Goal: Task Accomplishment & Management: Complete application form

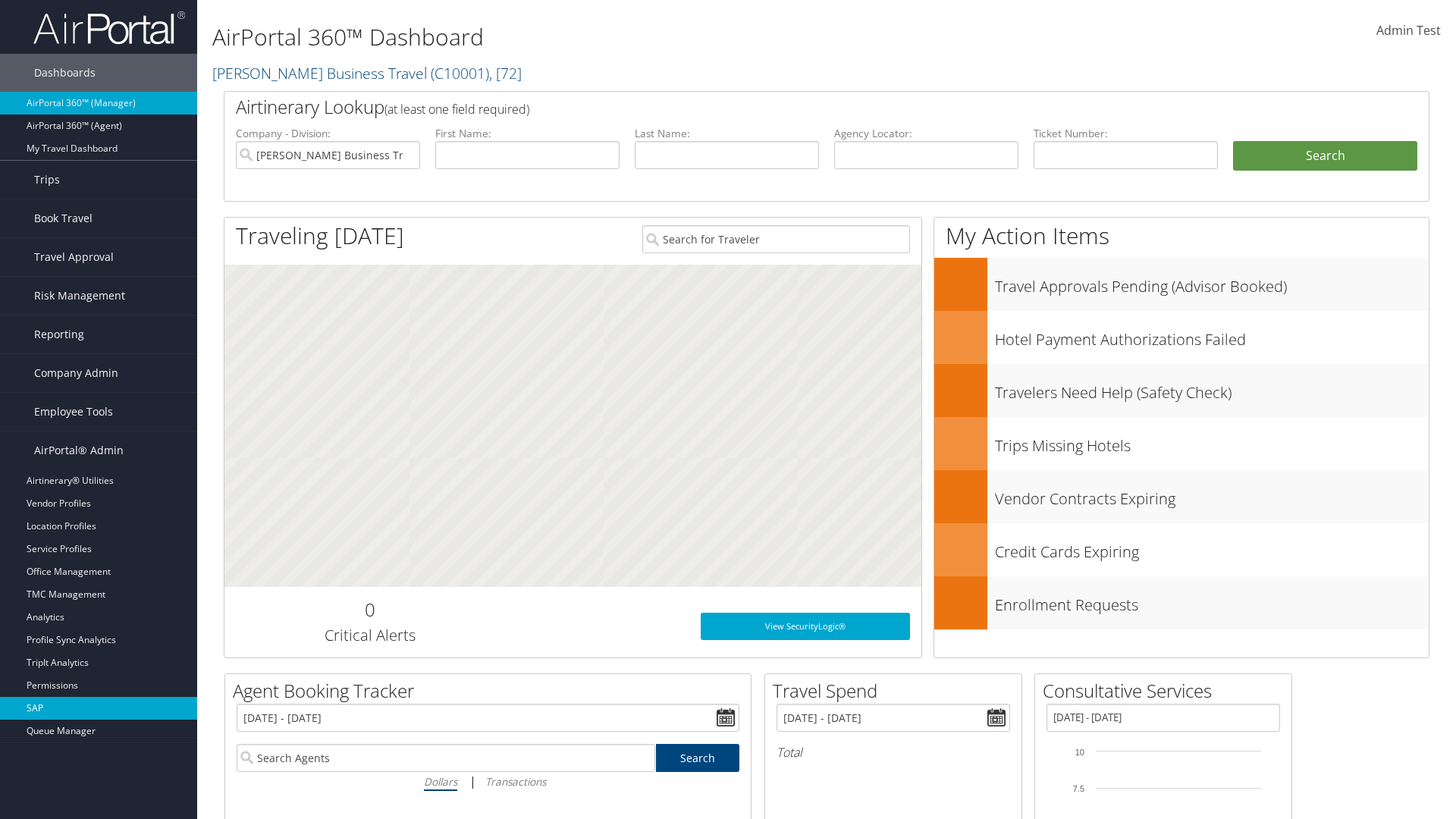
click at [98, 708] on link "SAP" at bounding box center [98, 708] width 197 height 22
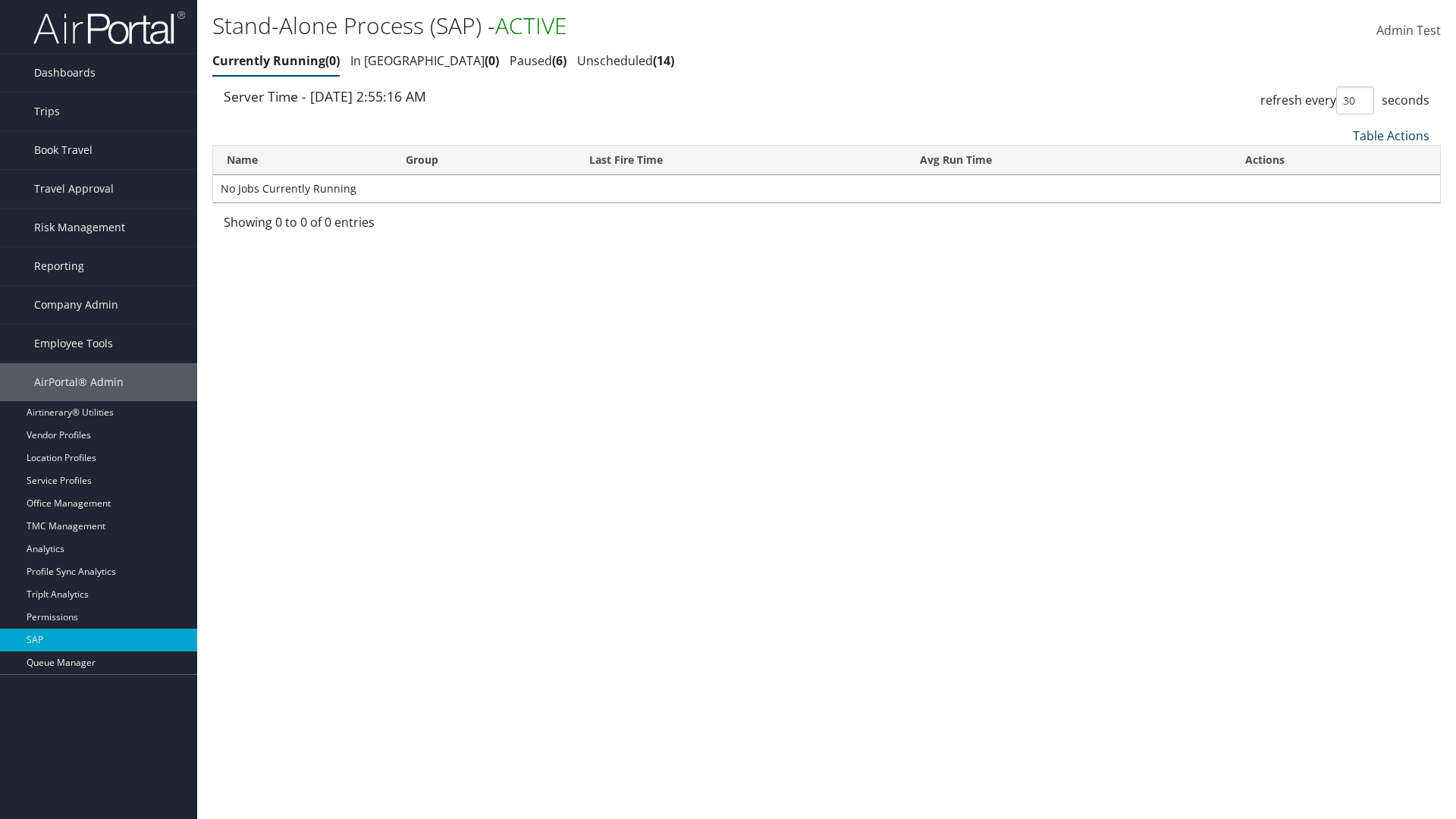
click at [1391, 135] on link "Table Actions" at bounding box center [1391, 136] width 77 height 17
click at [1340, 184] on link "New Record" at bounding box center [1341, 185] width 200 height 26
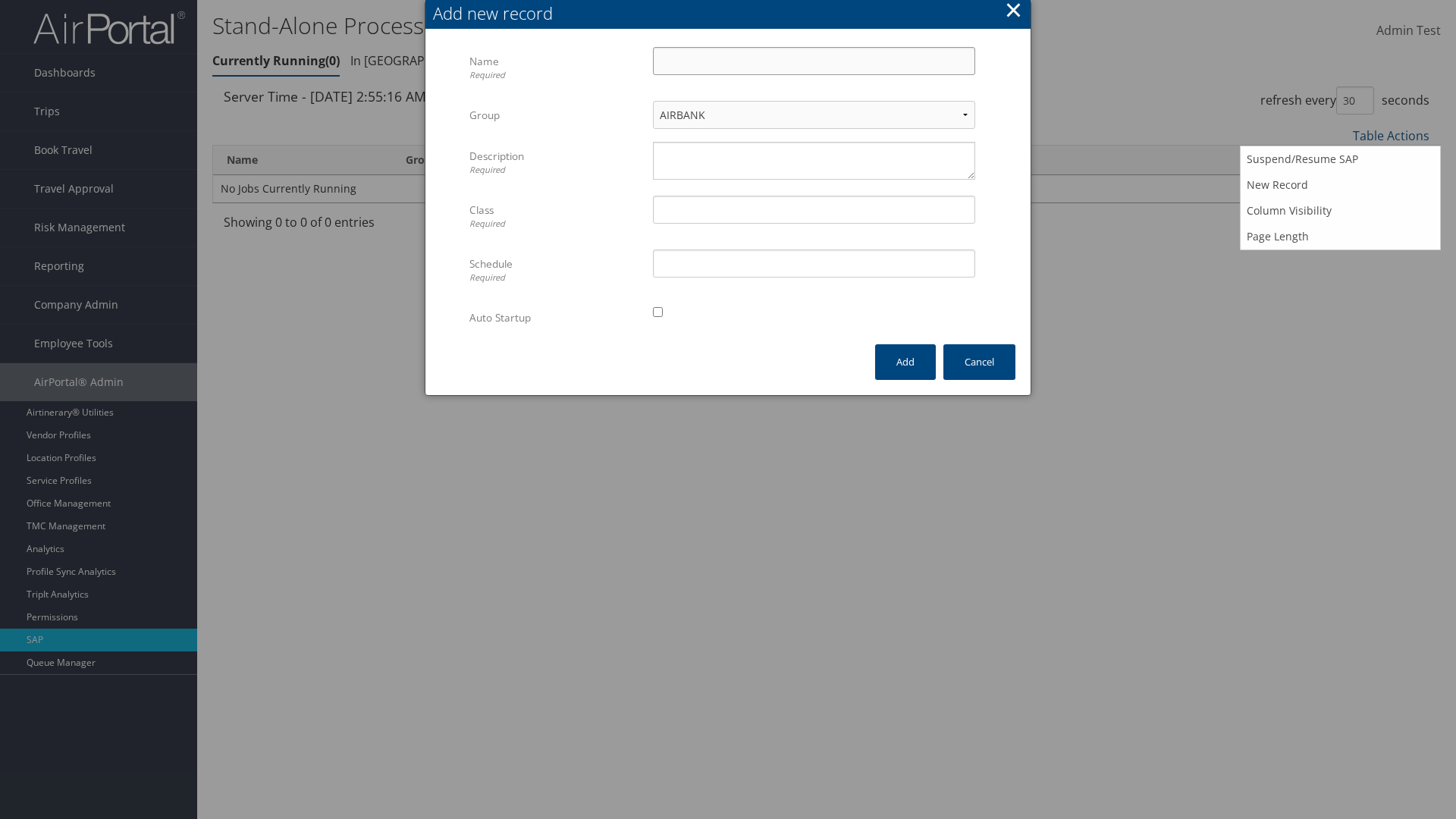
click at [814, 60] on input "Name Required" at bounding box center [814, 61] width 323 height 28
type input "ProfileImportJob"
click at [814, 161] on textarea "Description Required" at bounding box center [814, 160] width 323 height 38
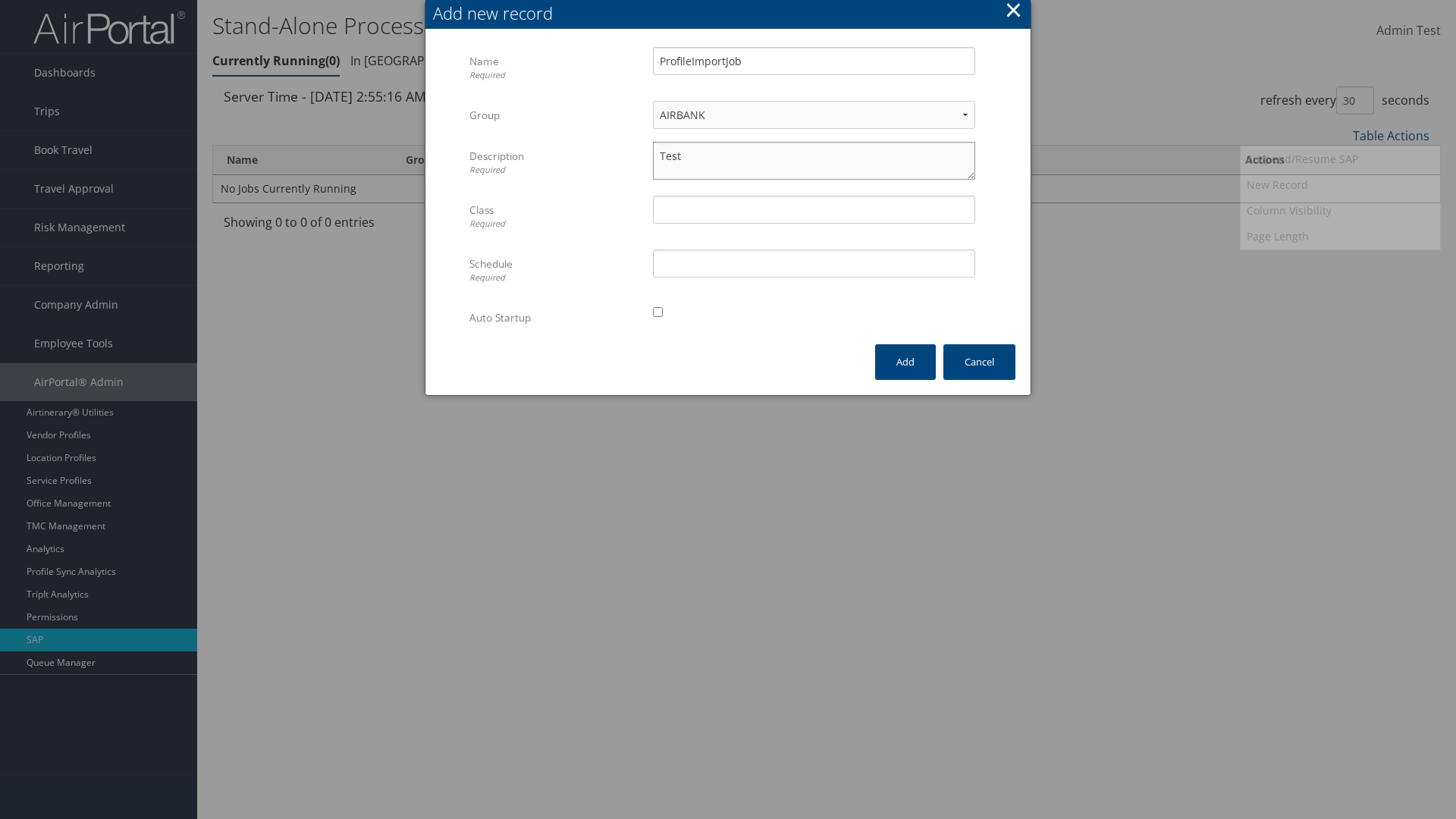
type textarea "Test"
click at [814, 210] on input "Class Required" at bounding box center [814, 210] width 323 height 28
type input "Test"
click at [814, 263] on input "Schedule Required" at bounding box center [814, 263] width 323 height 28
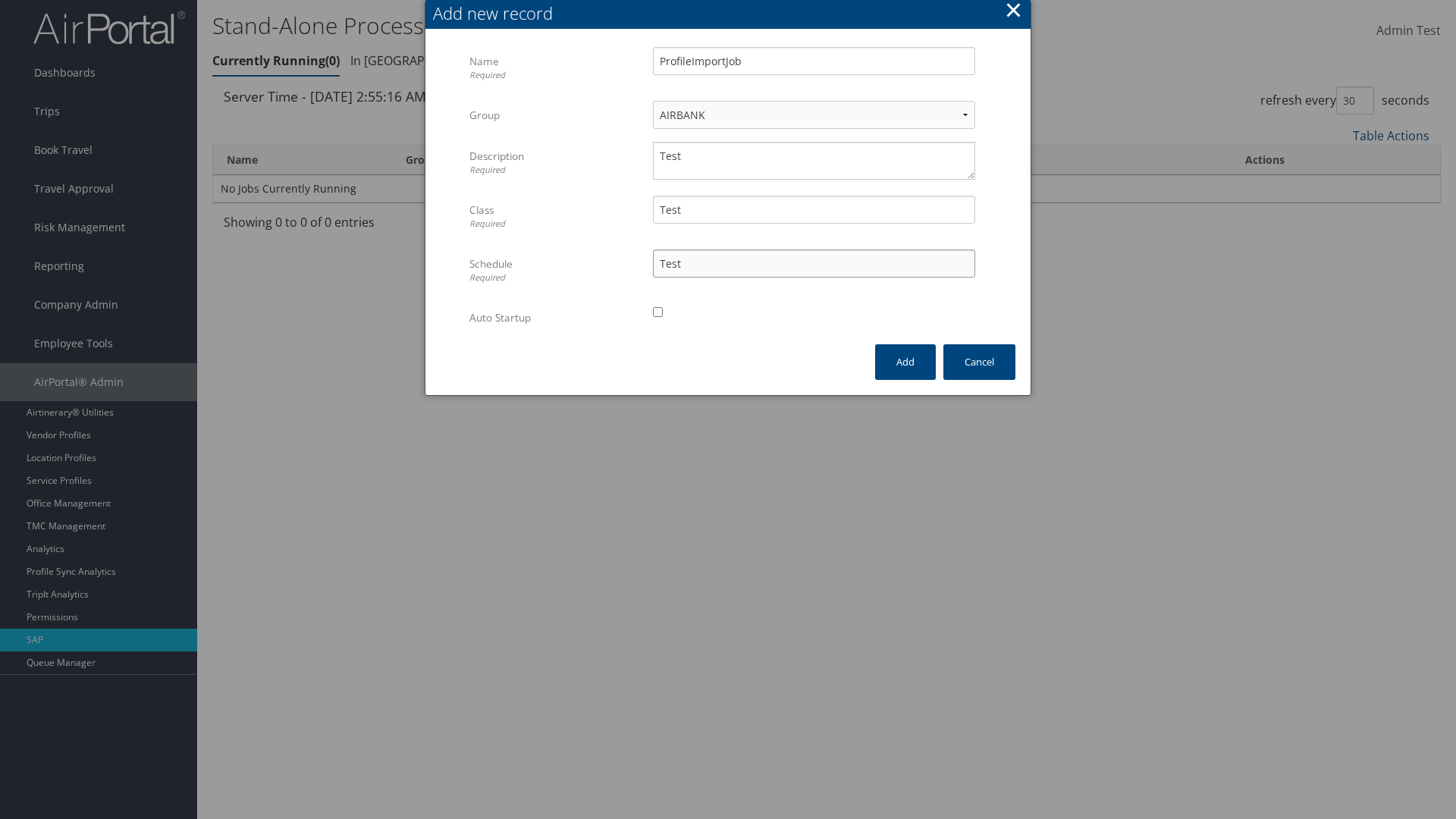
type input "Test"
click at [658, 312] on input "checkbox" at bounding box center [658, 312] width 10 height 10
checkbox input "true"
click at [905, 362] on button "Add" at bounding box center [905, 362] width 60 height 36
